Goal: Information Seeking & Learning: Learn about a topic

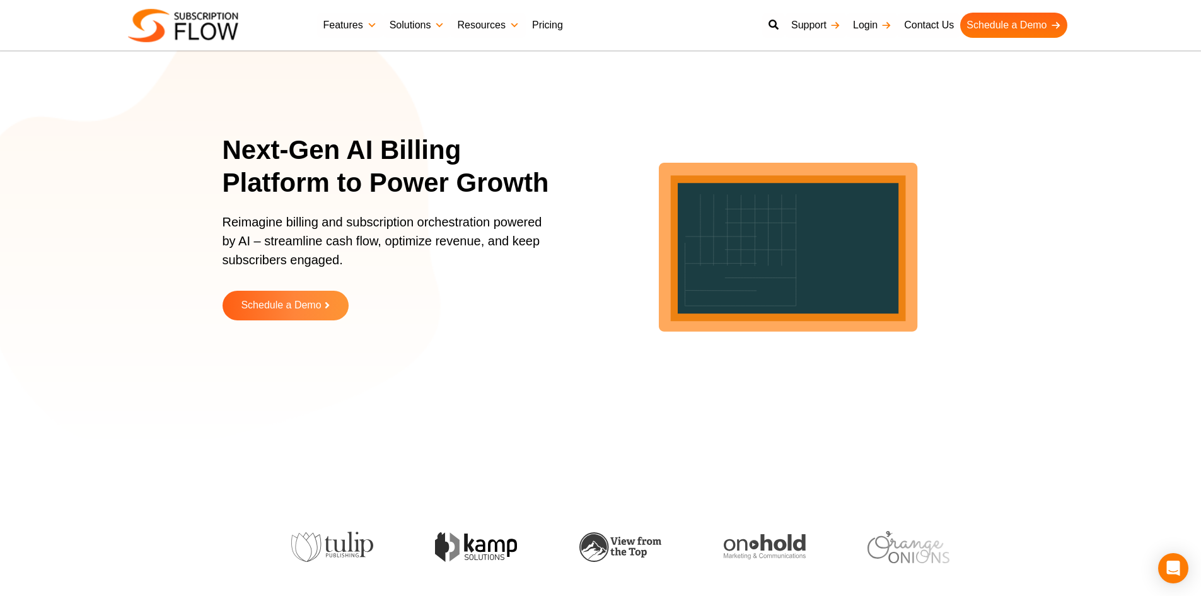
click at [544, 18] on link "Pricing" at bounding box center [548, 25] width 44 height 25
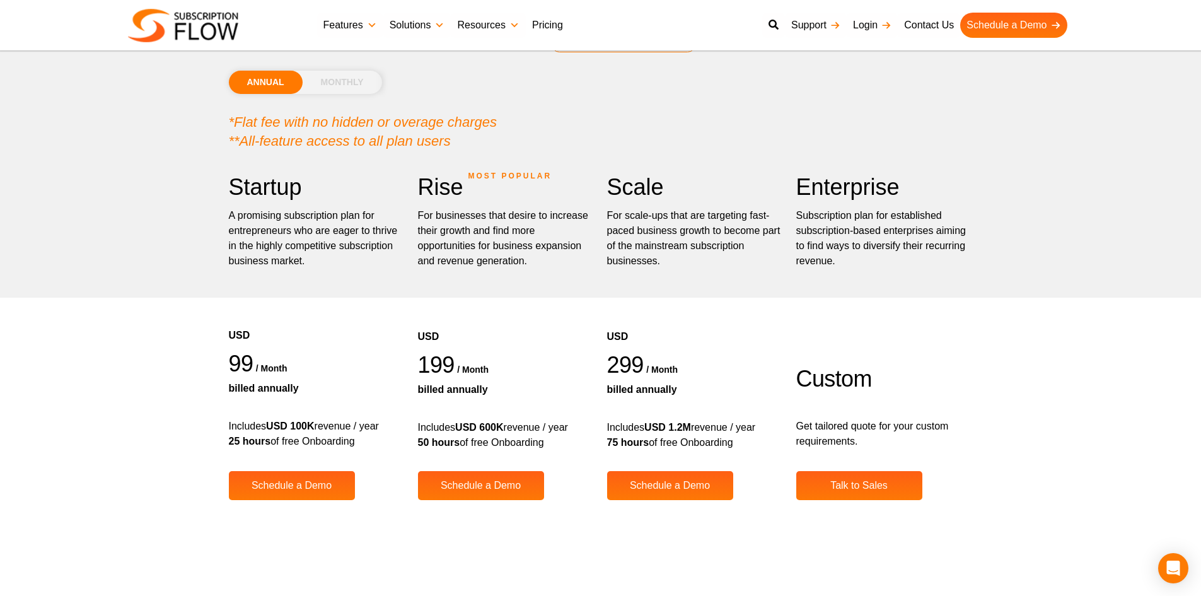
scroll to position [126, 0]
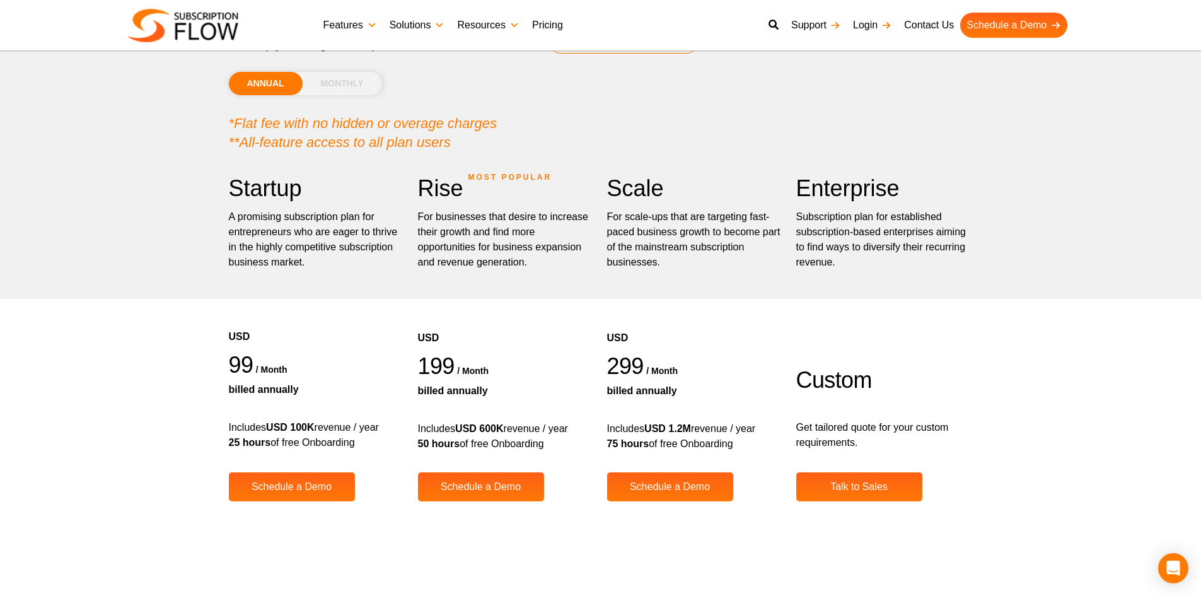
click at [330, 81] on li "MONTHLY" at bounding box center [342, 83] width 79 height 23
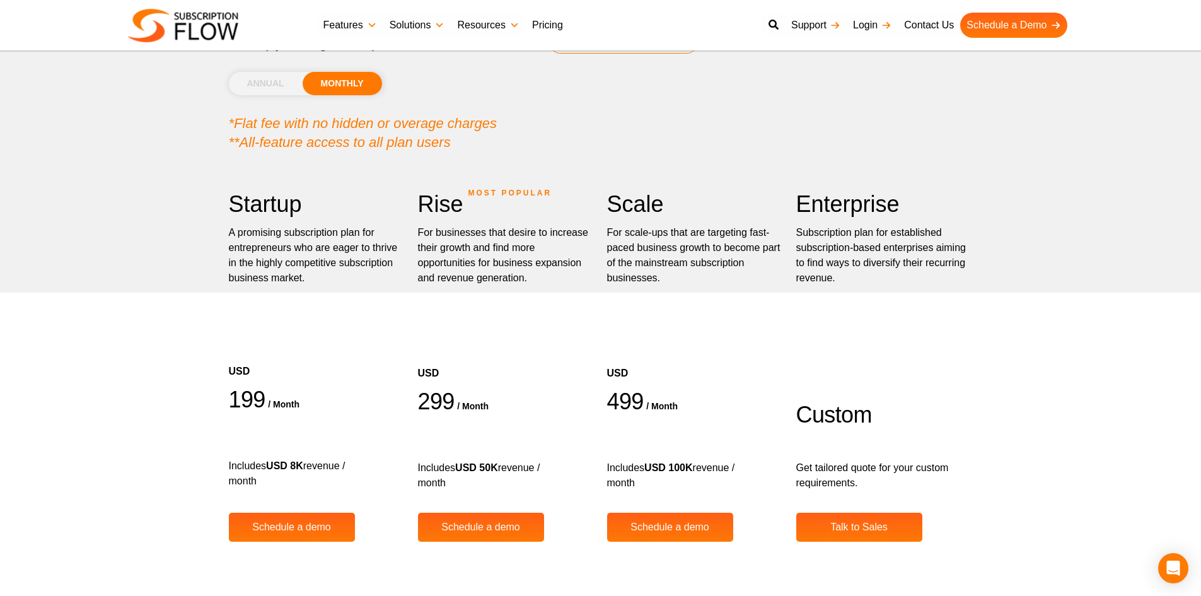
click at [288, 76] on li "ANNUAL" at bounding box center [266, 83] width 74 height 23
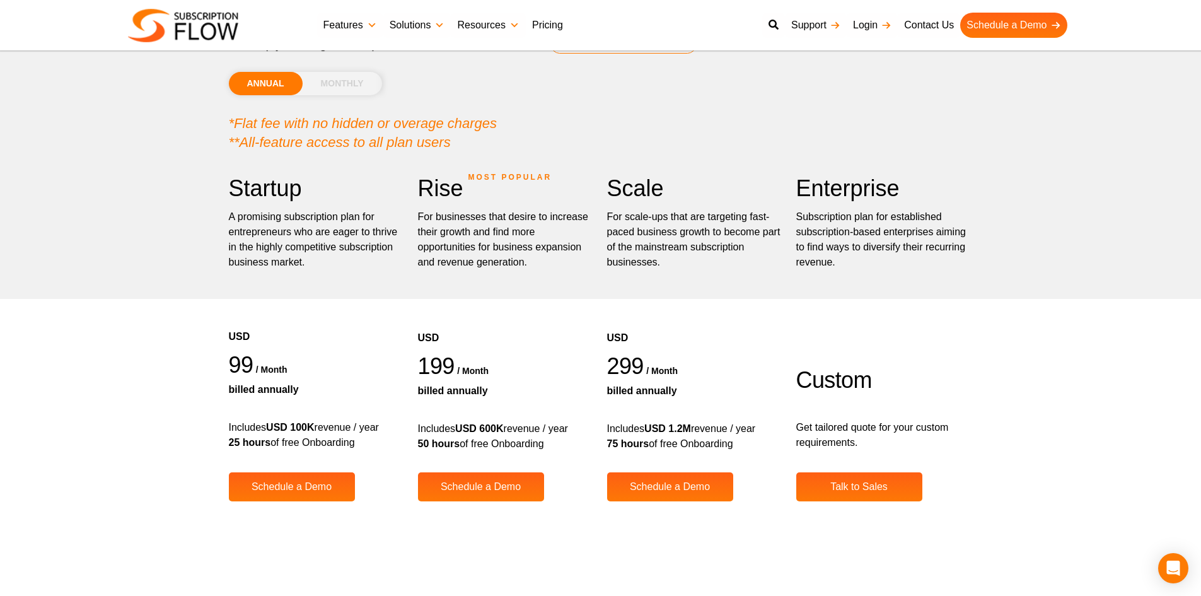
click at [341, 84] on li "MONTHLY" at bounding box center [342, 83] width 79 height 23
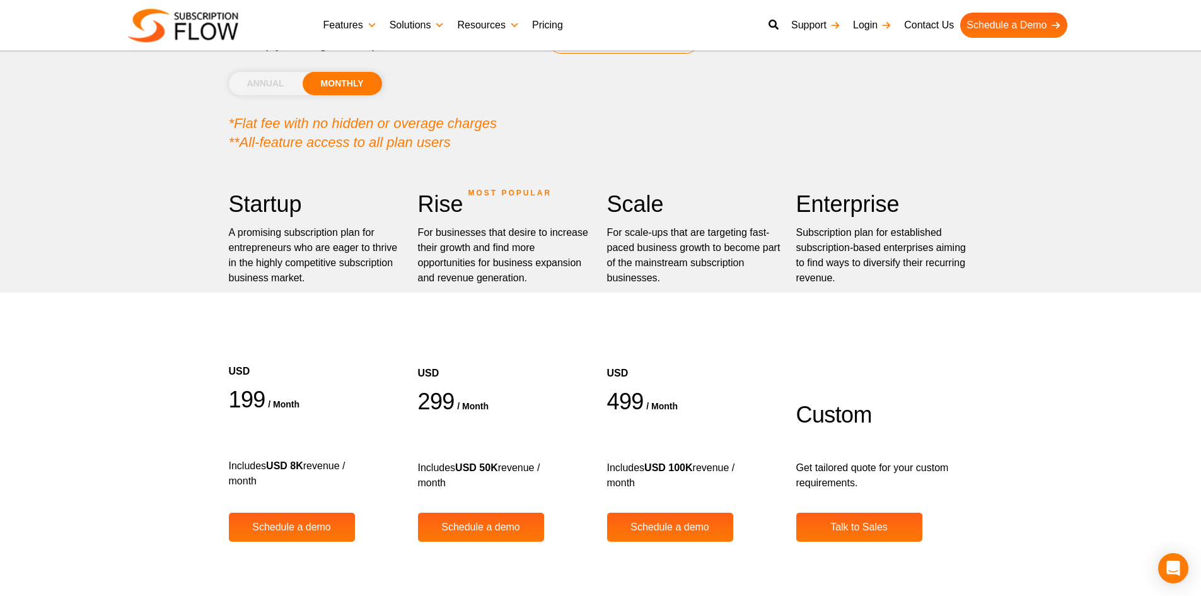
click at [260, 87] on li "ANNUAL" at bounding box center [266, 83] width 74 height 23
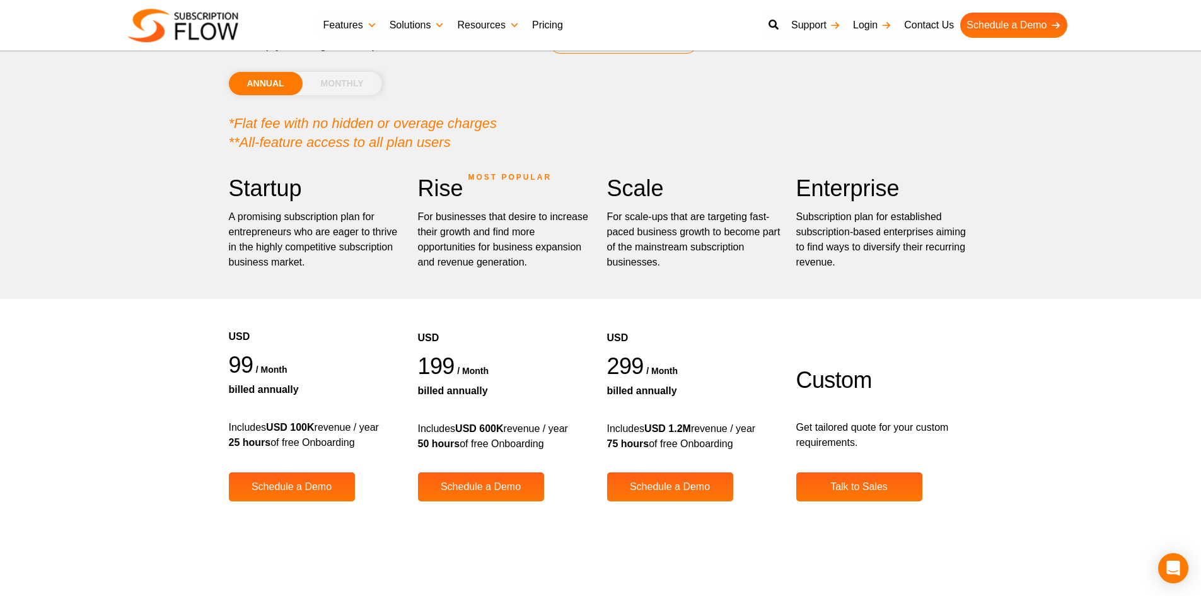
click at [323, 89] on li "MONTHLY" at bounding box center [342, 83] width 79 height 23
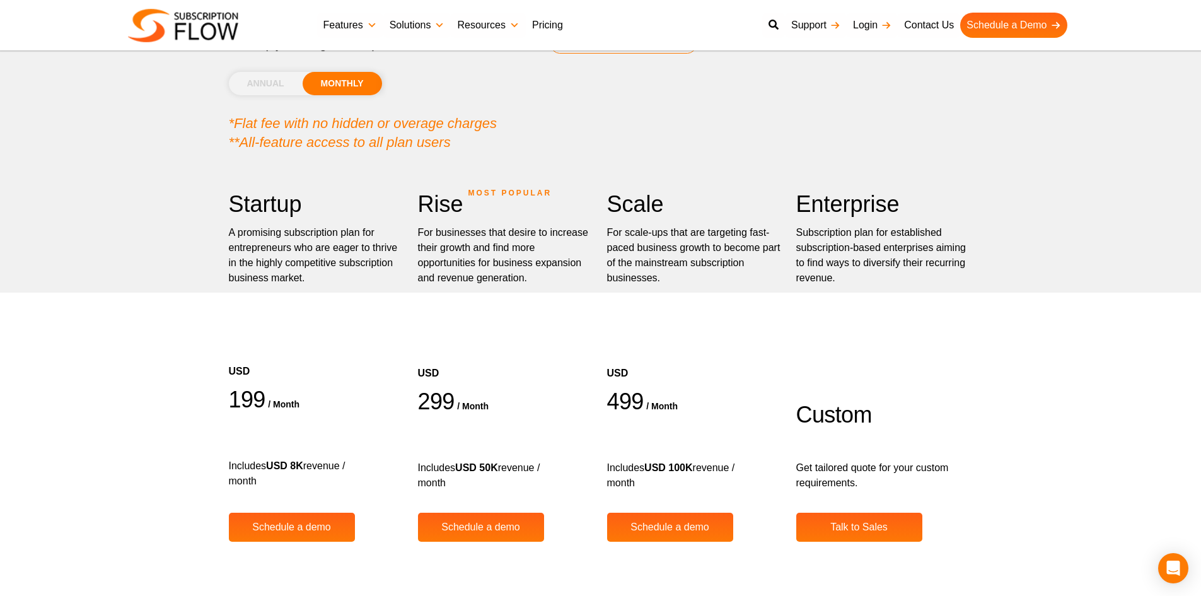
click at [253, 76] on li "ANNUAL" at bounding box center [266, 83] width 74 height 23
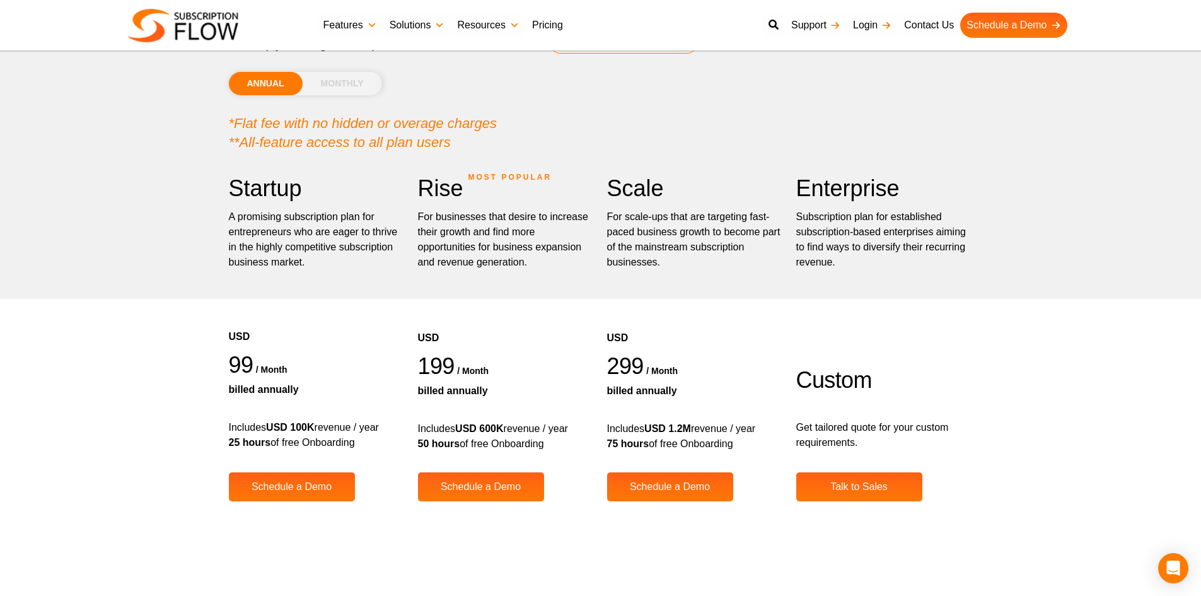
click at [334, 99] on div "ANNUAL MONTHLY USD EUR GPB AUD CAD" at bounding box center [601, 77] width 744 height 49
click at [344, 86] on li "MONTHLY" at bounding box center [342, 83] width 79 height 23
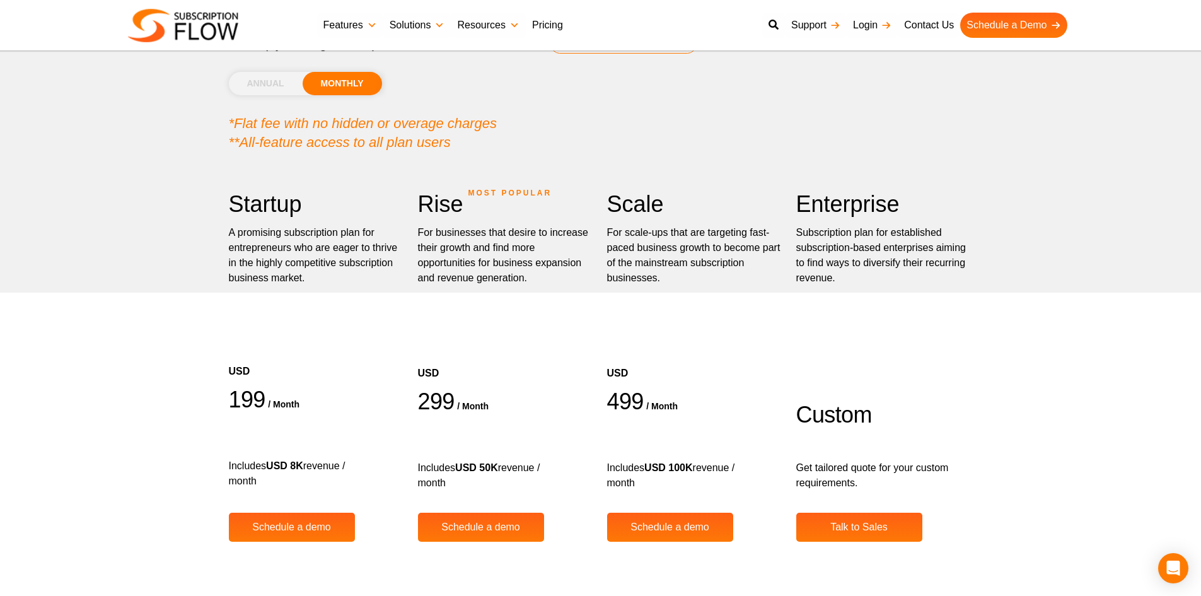
click at [267, 86] on li "ANNUAL" at bounding box center [266, 83] width 74 height 23
